Goal: Check status: Check status

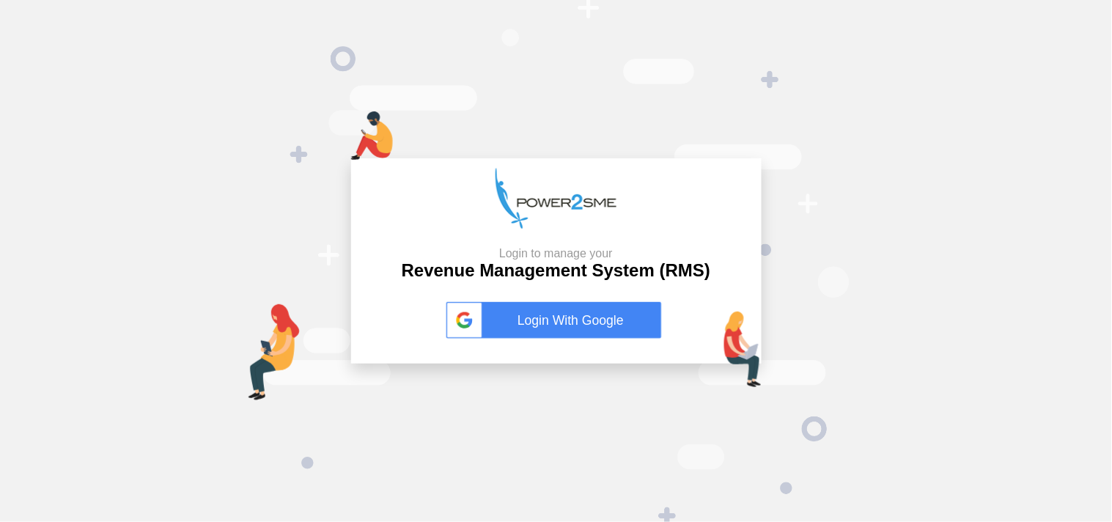
click at [530, 316] on link "Login With Google" at bounding box center [556, 320] width 220 height 37
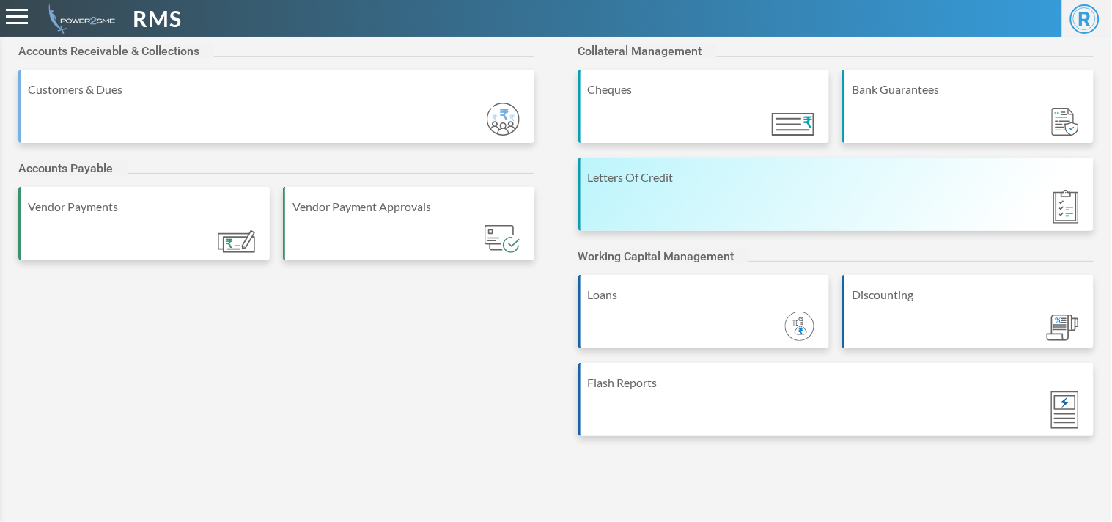
click at [722, 191] on div "Letters Of Credit" at bounding box center [836, 194] width 516 height 73
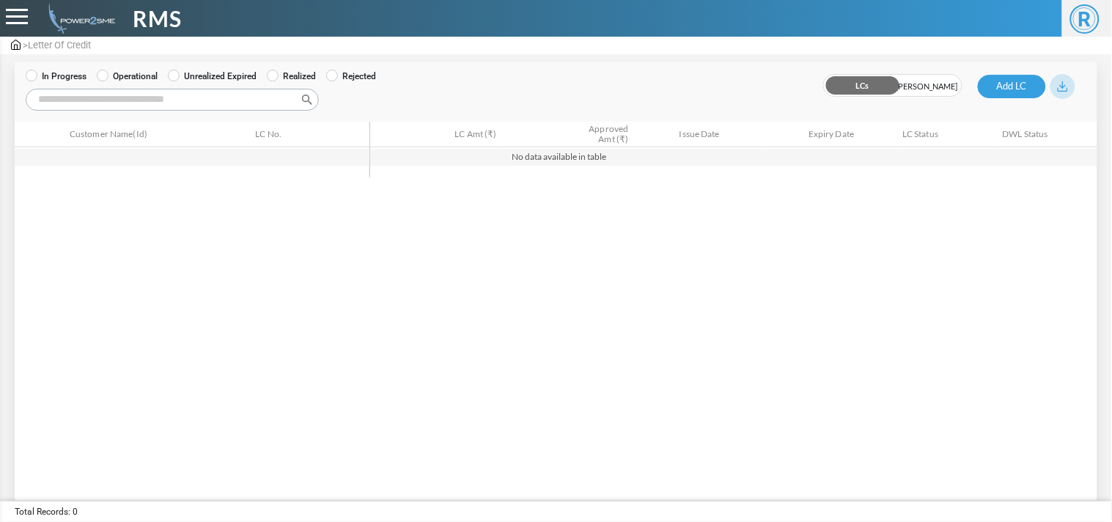
click at [11, 46] on img at bounding box center [16, 45] width 10 height 10
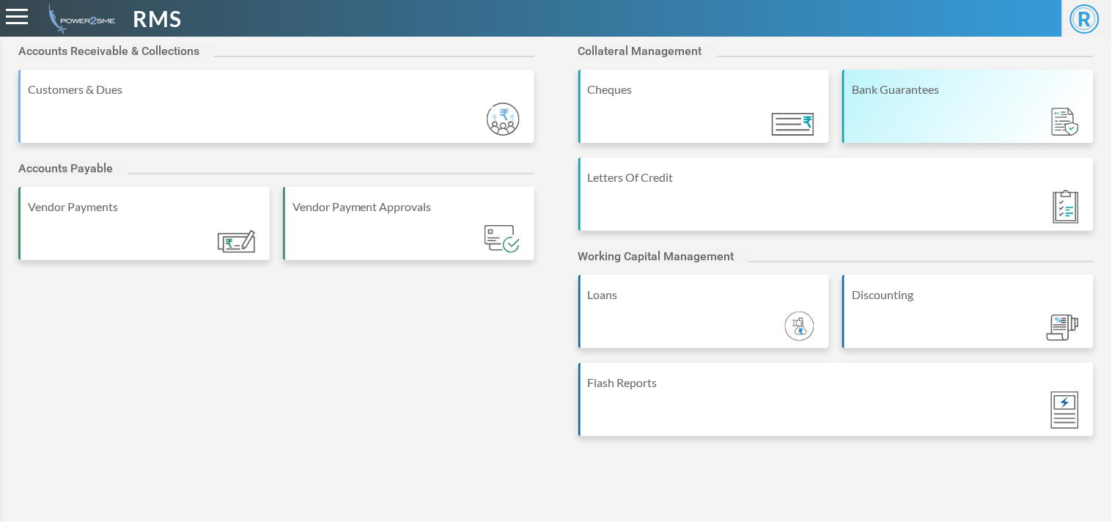
click at [927, 115] on div "Bank Guarantees" at bounding box center [967, 106] width 251 height 73
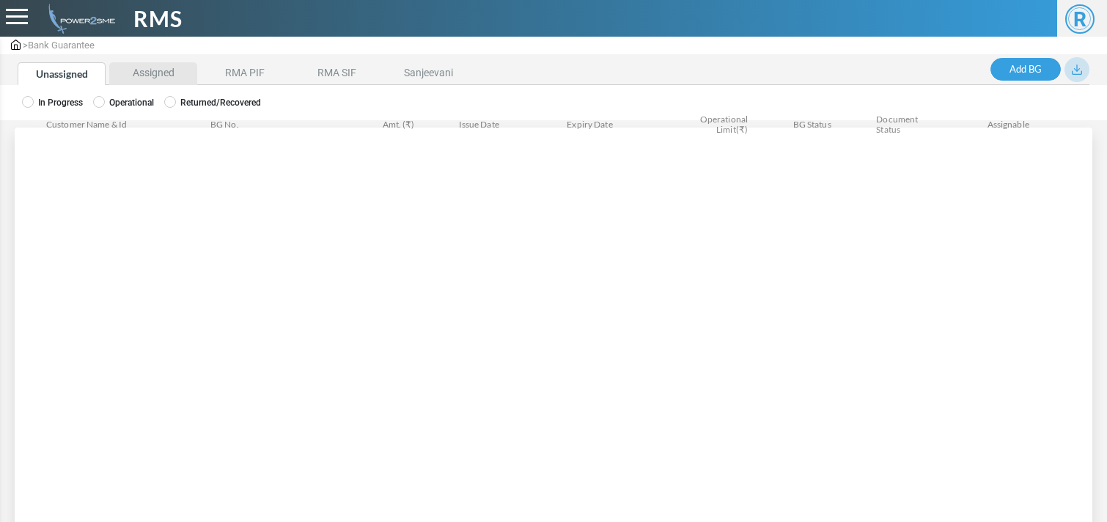
click at [166, 72] on li "Assigned" at bounding box center [153, 73] width 88 height 23
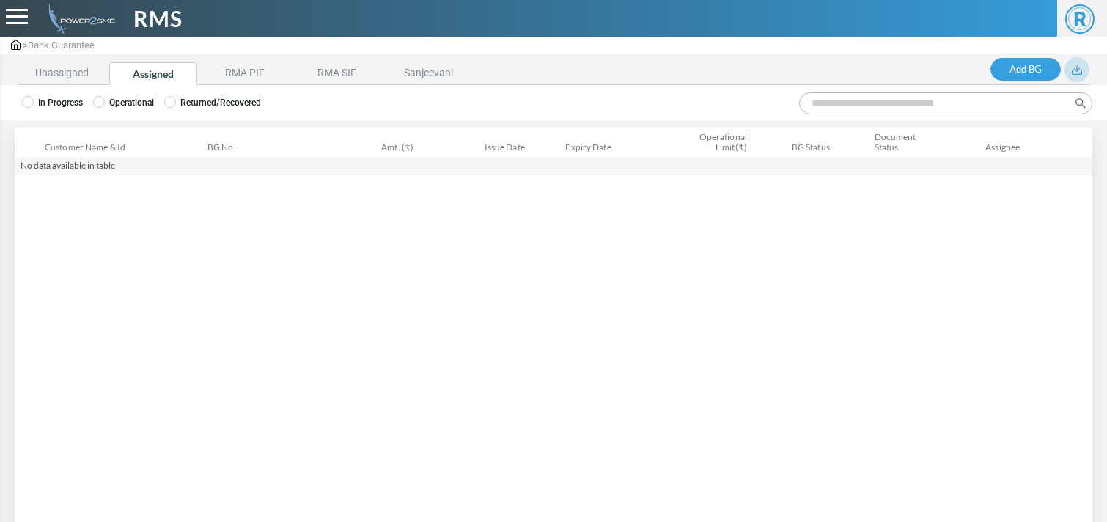
click at [130, 100] on label "Operational" at bounding box center [123, 102] width 61 height 13
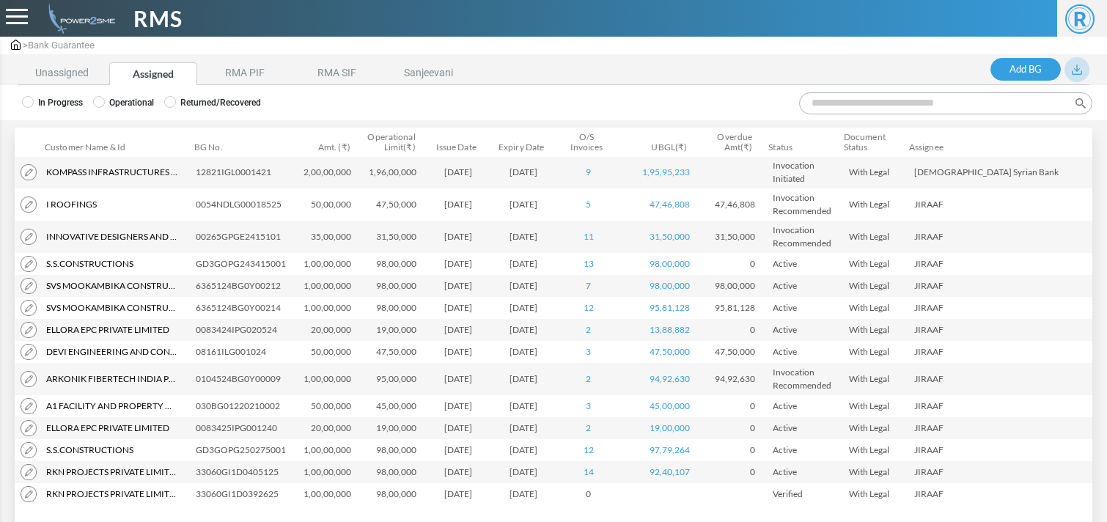
click at [861, 106] on input "Search:" at bounding box center [945, 103] width 293 height 22
type input "***"
click at [270, 209] on td "0054NDLG00018525" at bounding box center [244, 204] width 108 height 32
click at [250, 200] on td "0054NDLG00018525" at bounding box center [244, 204] width 108 height 32
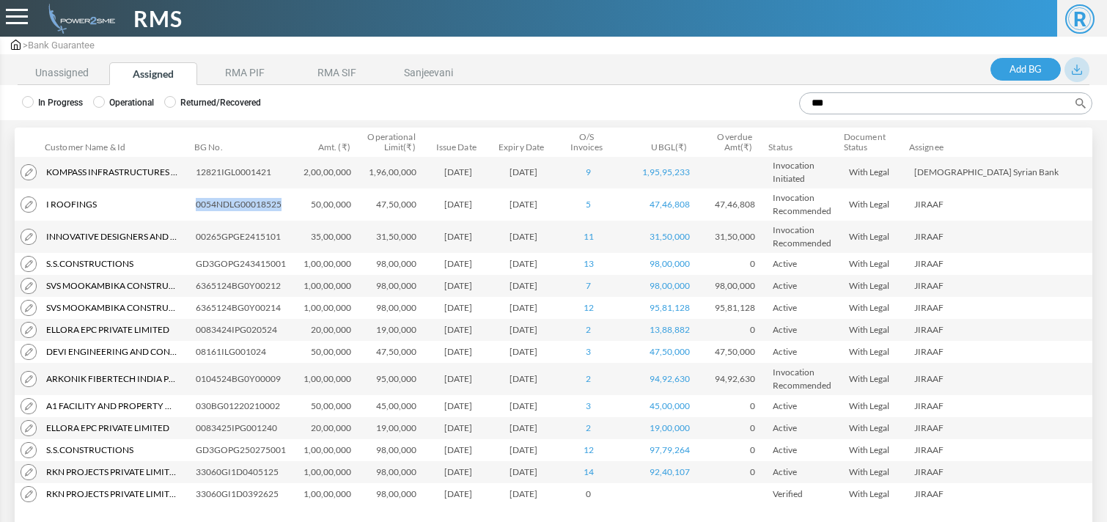
copy td "0054NDLG00018525"
